Goal: Check status: Check status

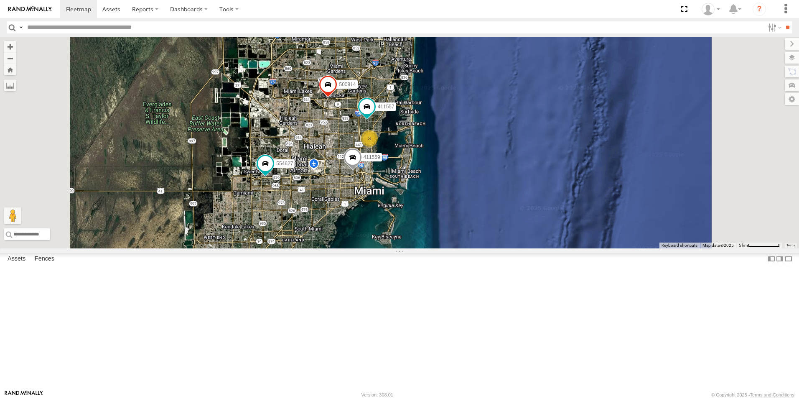
drag, startPoint x: 446, startPoint y: 147, endPoint x: 433, endPoint y: 252, distance: 106.1
click at [433, 248] on div "554627 411560 500914 3 411557 411559" at bounding box center [399, 142] width 799 height 211
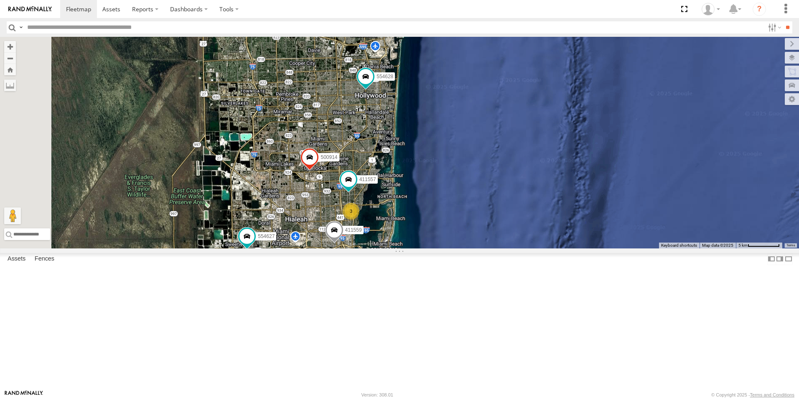
drag, startPoint x: 517, startPoint y: 153, endPoint x: 496, endPoint y: 228, distance: 78.1
click at [497, 229] on div "554627 411560 500914 3 411557 411559 554628" at bounding box center [399, 142] width 799 height 211
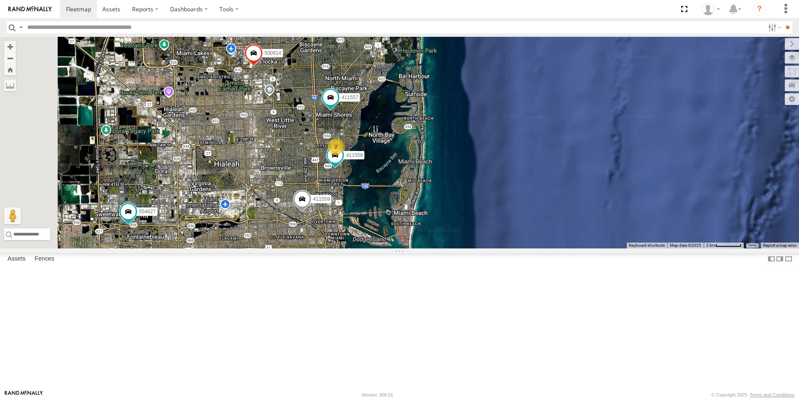
drag, startPoint x: 479, startPoint y: 308, endPoint x: 486, endPoint y: 214, distance: 94.3
click at [486, 214] on div "554627 411560 500914 411557 411559 554628 411558 2" at bounding box center [399, 142] width 799 height 211
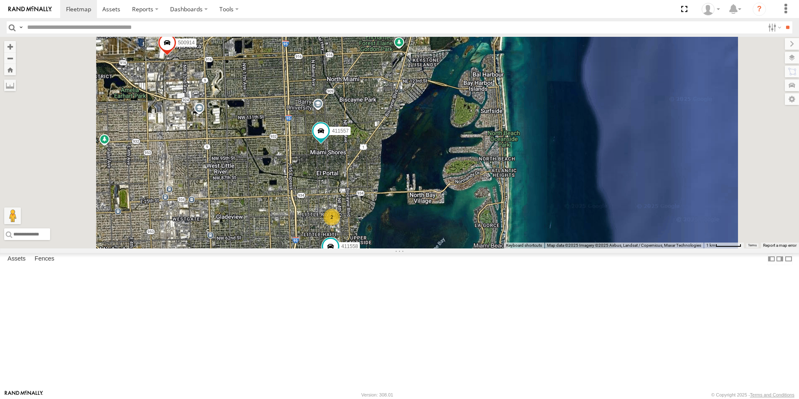
drag, startPoint x: 491, startPoint y: 144, endPoint x: 484, endPoint y: 227, distance: 83.5
click at [484, 227] on div "554627 411560 500914 411557 411559 554628 411558 2" at bounding box center [399, 142] width 799 height 211
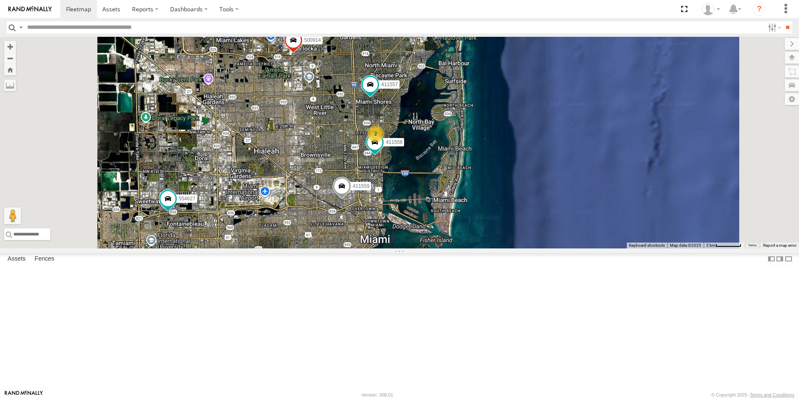
drag, startPoint x: 494, startPoint y: 234, endPoint x: 509, endPoint y: 194, distance: 42.2
click at [509, 194] on div "554627 411560 500914 411557 411559 554628 411558 2" at bounding box center [399, 142] width 799 height 211
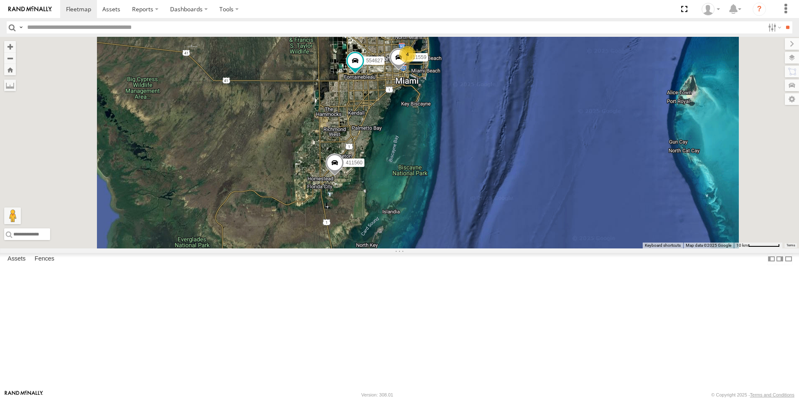
drag, startPoint x: 445, startPoint y: 295, endPoint x: 486, endPoint y: 195, distance: 107.6
click at [486, 195] on div "554627 411560 554628 500914 4 411559" at bounding box center [399, 142] width 799 height 211
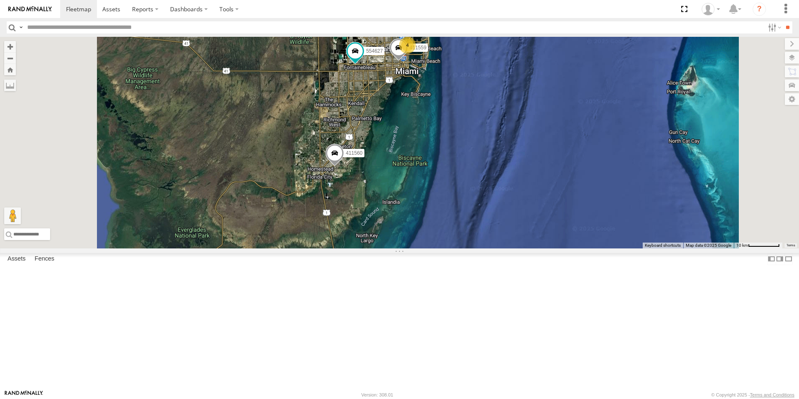
click at [0, 0] on span at bounding box center [0, 0] width 0 height 0
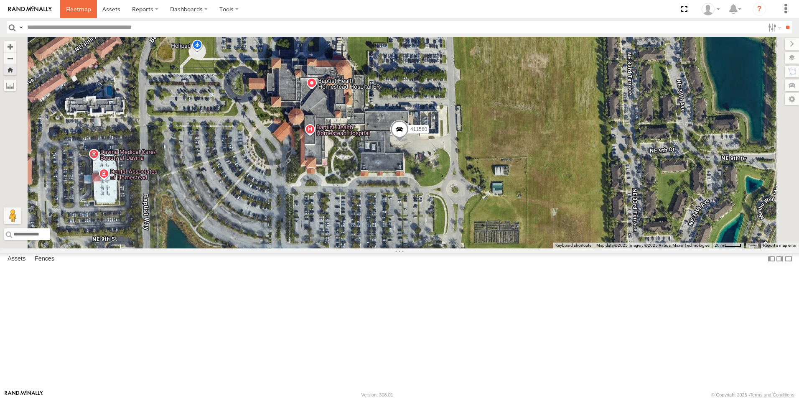
click at [78, 9] on span at bounding box center [78, 9] width 25 height 8
